Goal: Information Seeking & Learning: Stay updated

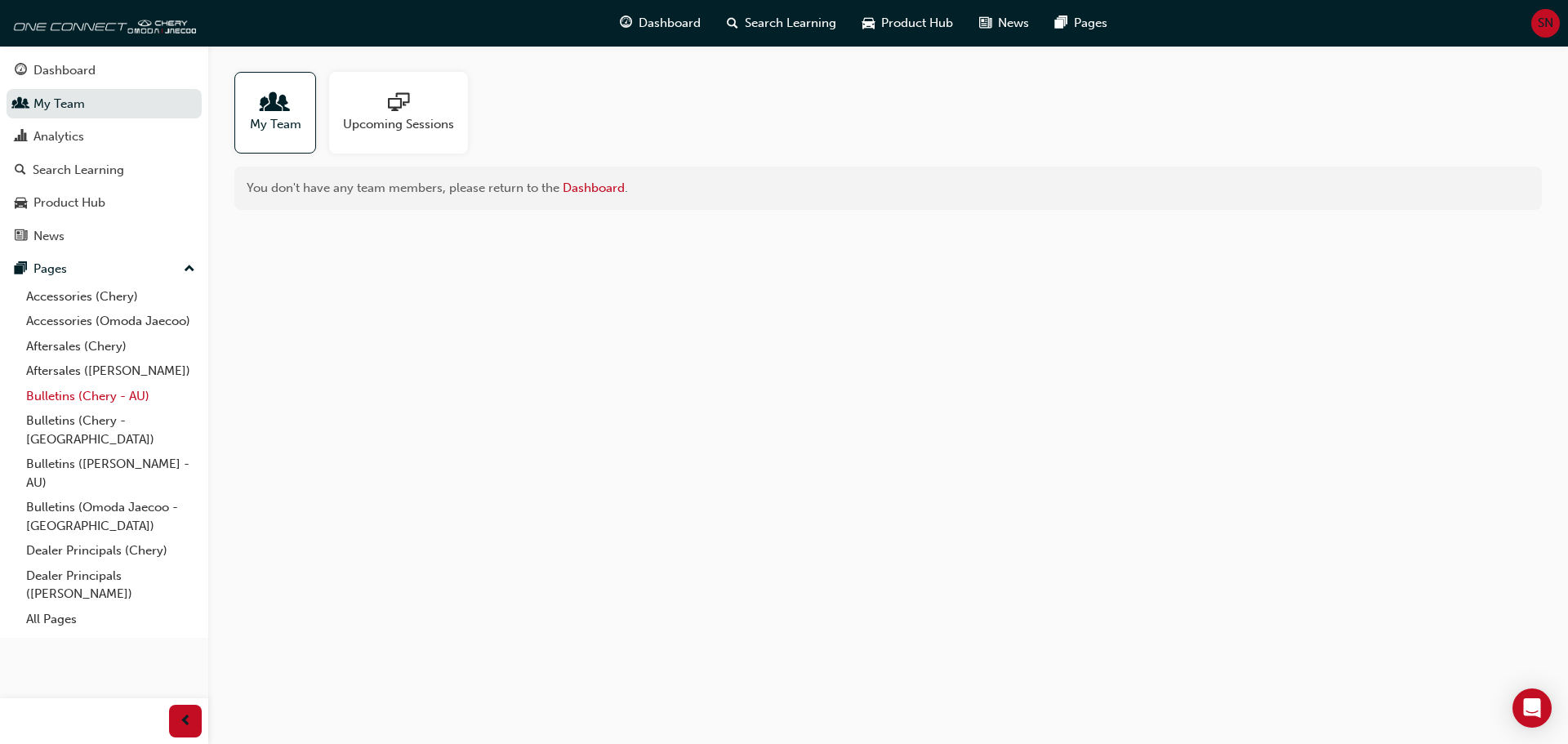
click at [122, 385] on link "Bulletins (Chery - AU)" at bounding box center [111, 396] width 182 height 25
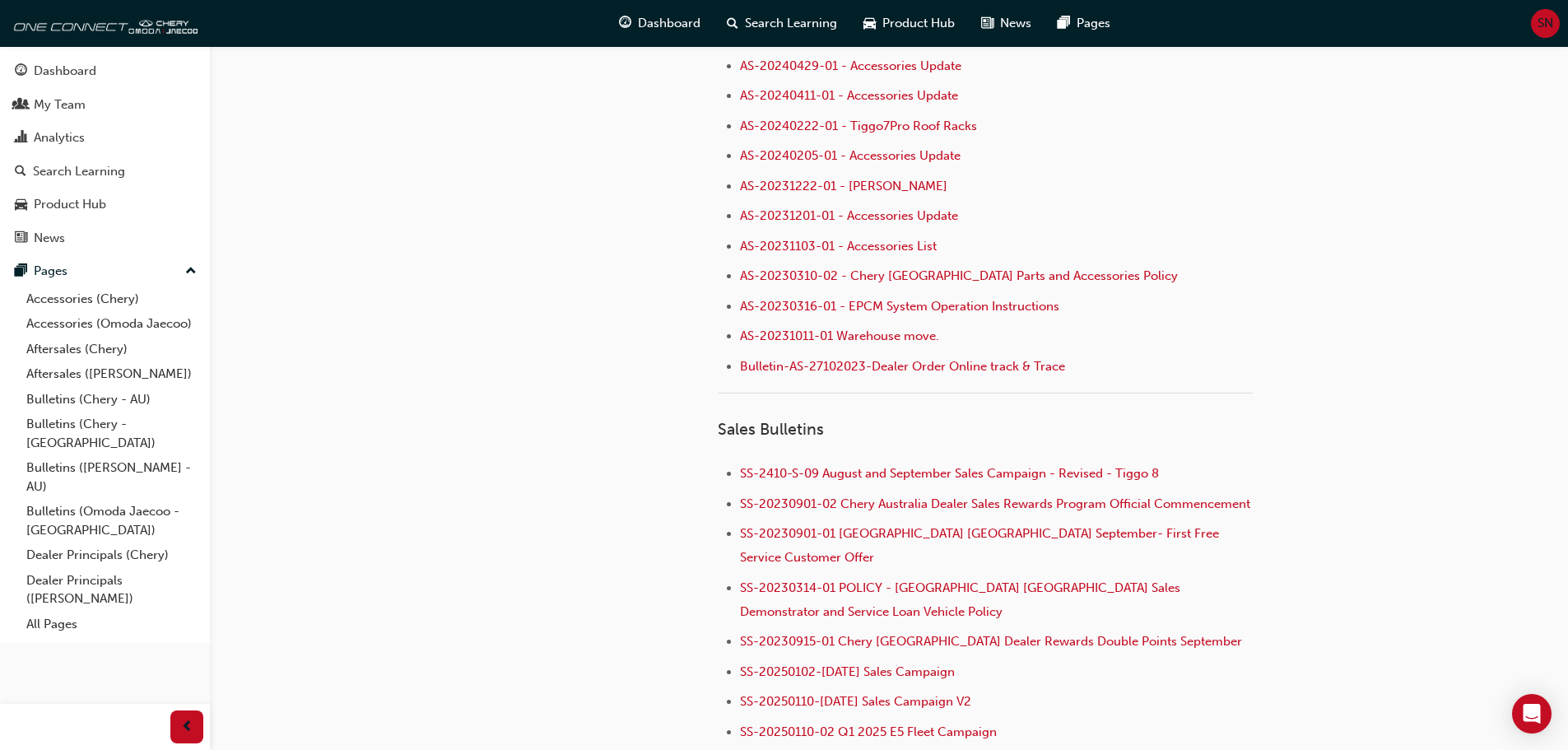
scroll to position [1481, 0]
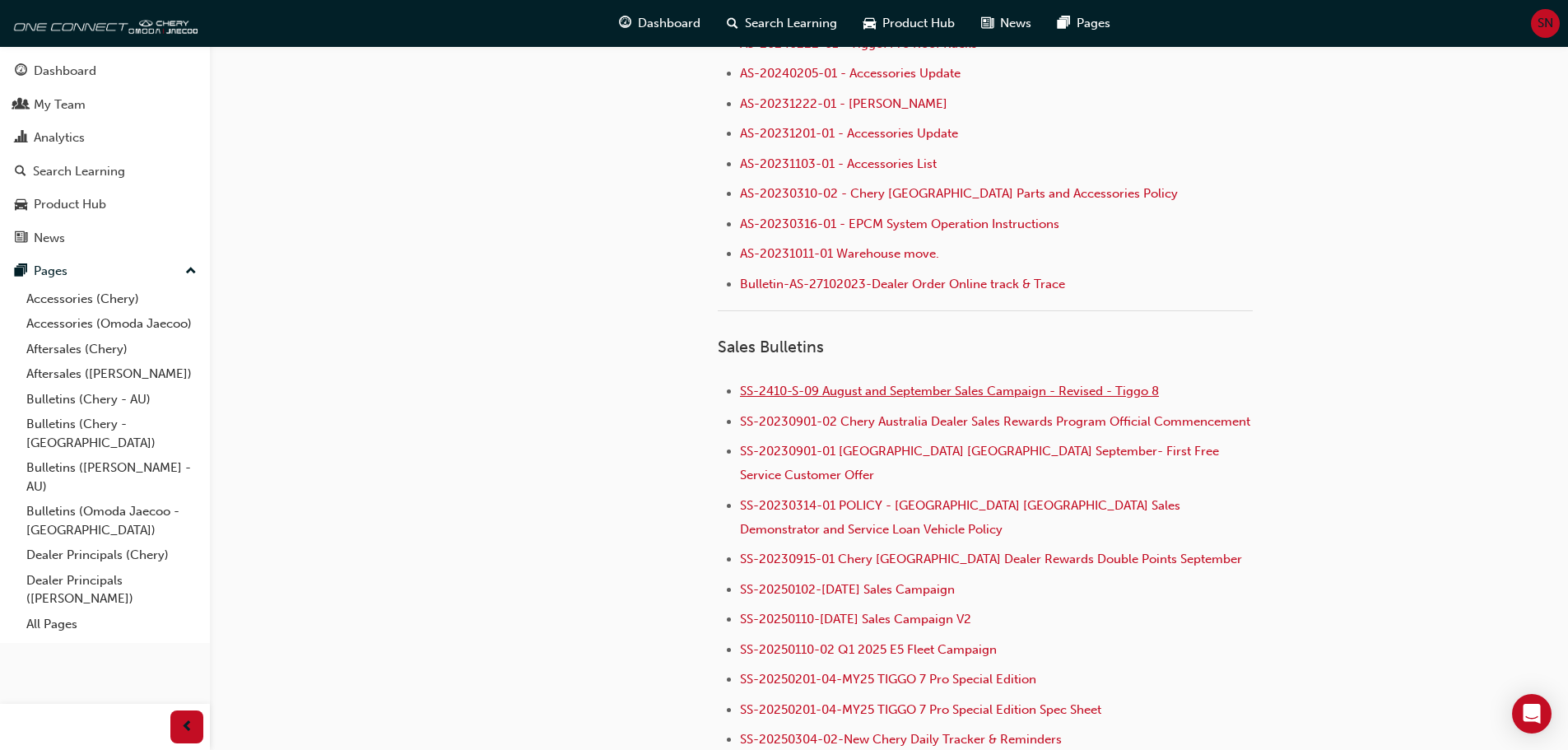
click at [869, 398] on span "SS-2410-S-09 August and September Sales Campaign - Revised - Tiggo 8" at bounding box center [949, 390] width 419 height 14
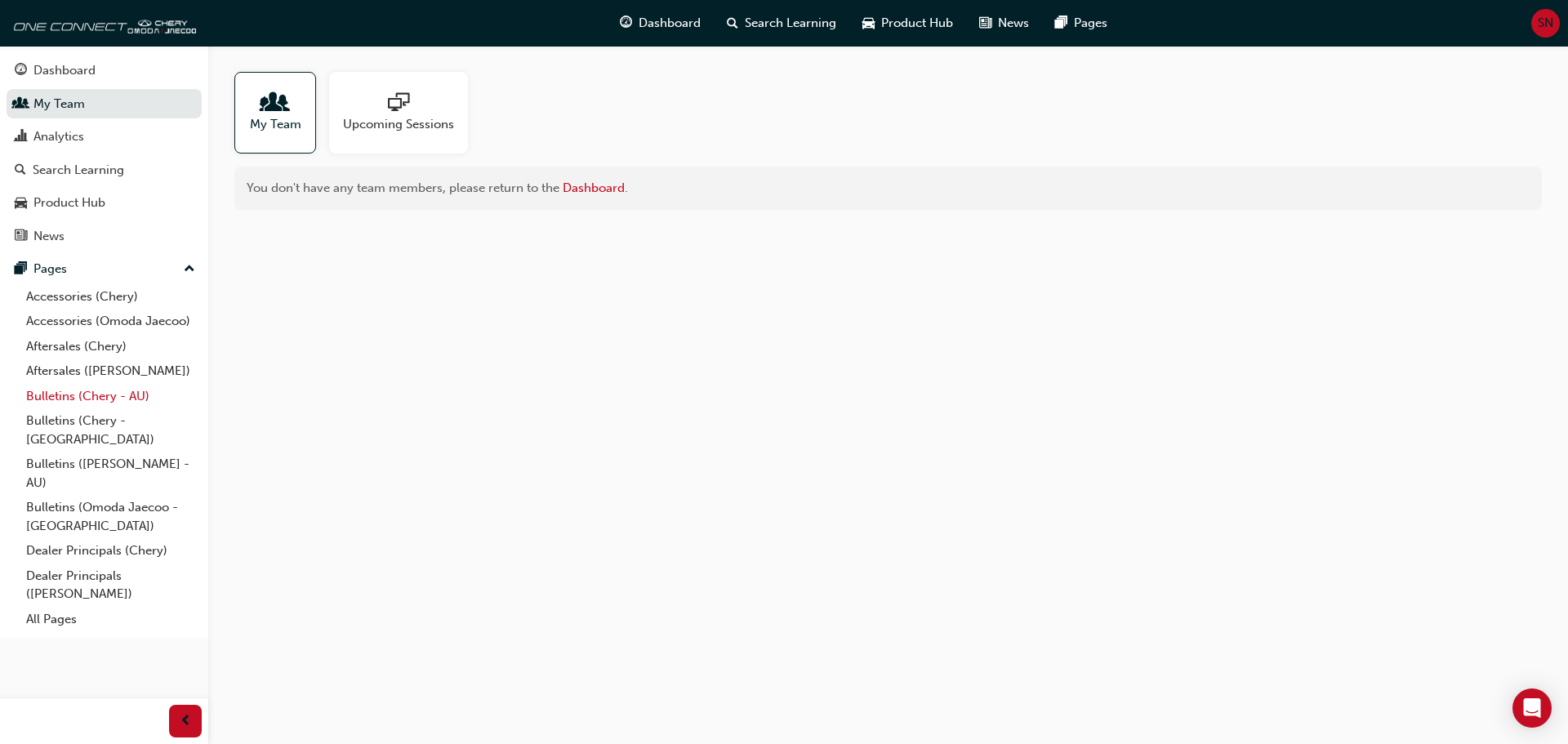
click at [88, 396] on link "Bulletins (Chery - AU)" at bounding box center [111, 396] width 182 height 25
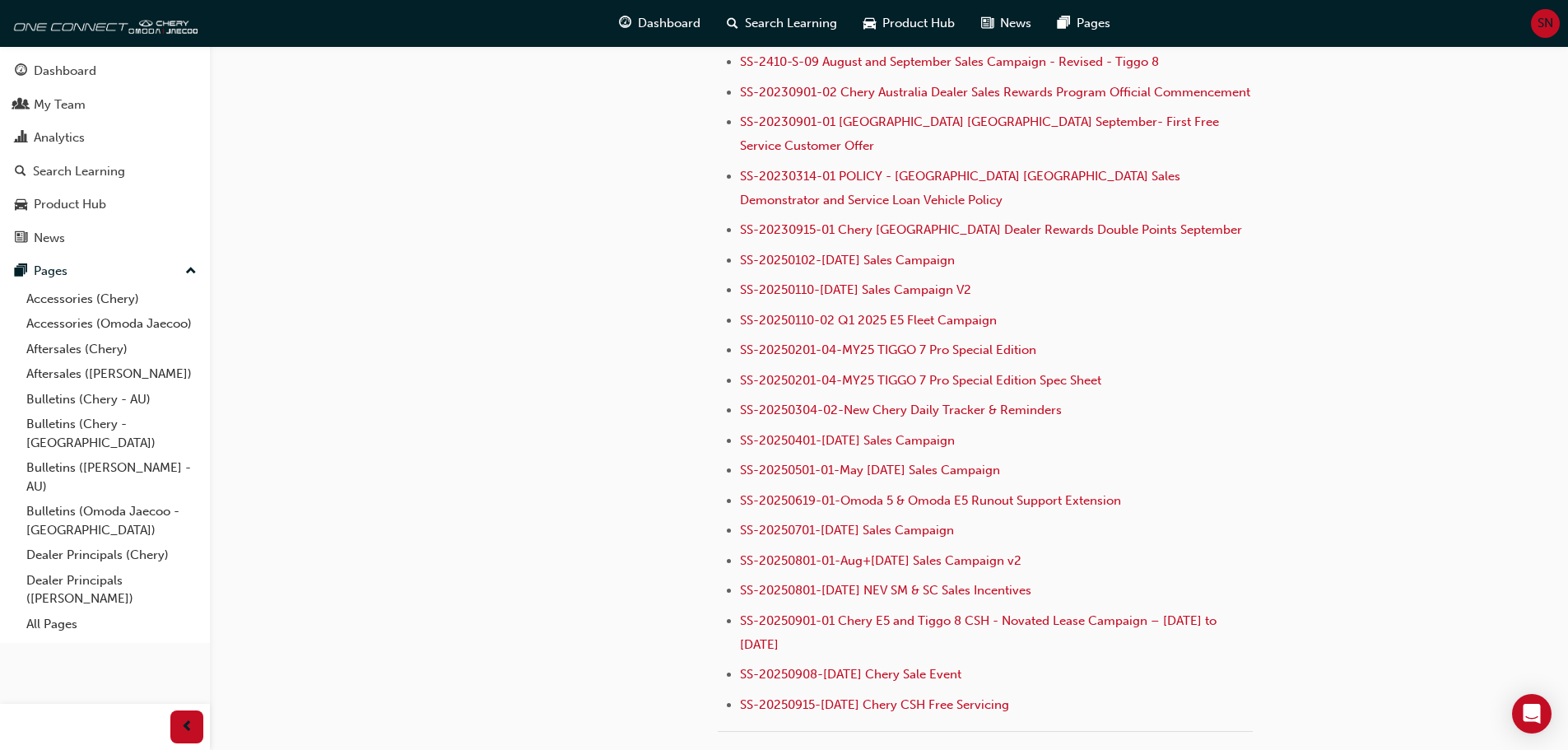
scroll to position [1728, 0]
